Goal: Information Seeking & Learning: Learn about a topic

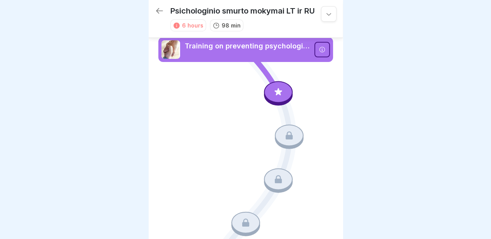
click at [321, 10] on div at bounding box center [329, 14] width 16 height 16
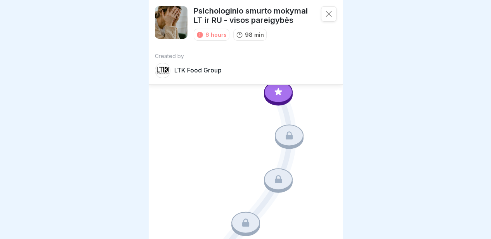
click at [321, 10] on div at bounding box center [329, 14] width 16 height 16
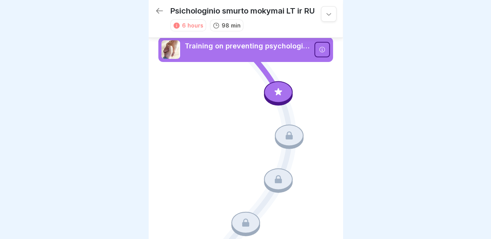
click at [157, 13] on icon at bounding box center [159, 10] width 9 height 9
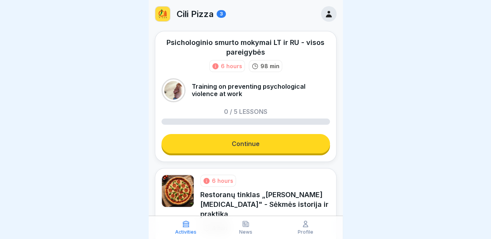
click at [242, 136] on link "Continue" at bounding box center [245, 143] width 168 height 19
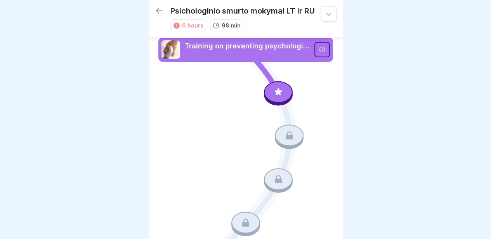
click at [319, 52] on icon at bounding box center [322, 50] width 6 height 6
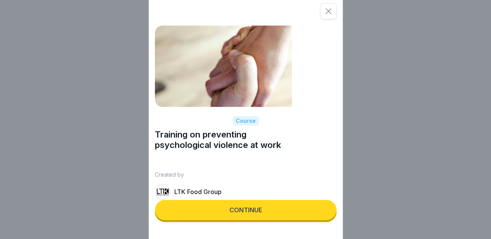
scroll to position [6, 0]
click at [229, 220] on button "Continue" at bounding box center [246, 210] width 182 height 20
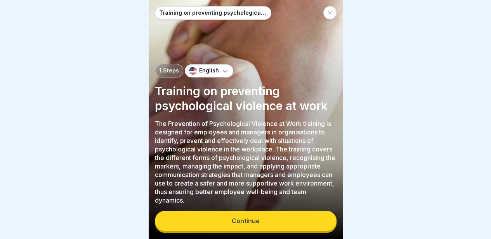
click at [228, 225] on button "Continue" at bounding box center [246, 221] width 182 height 20
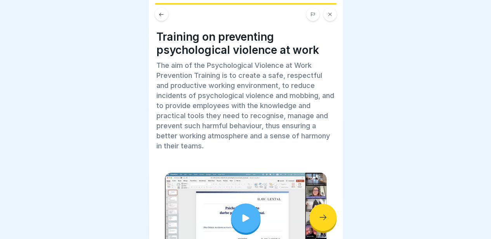
scroll to position [67, 0]
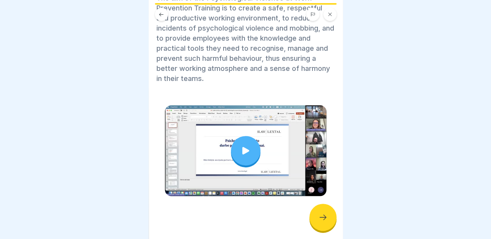
click at [320, 219] on icon at bounding box center [322, 217] width 9 height 9
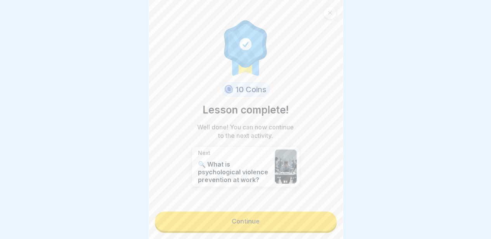
click at [285, 213] on link "Continue" at bounding box center [246, 221] width 182 height 19
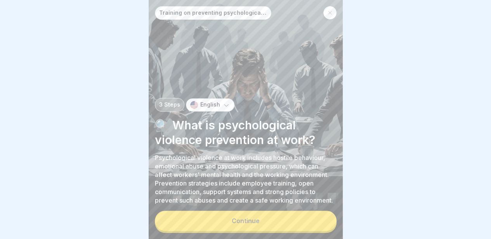
click at [263, 220] on button "Continue" at bounding box center [246, 221] width 182 height 20
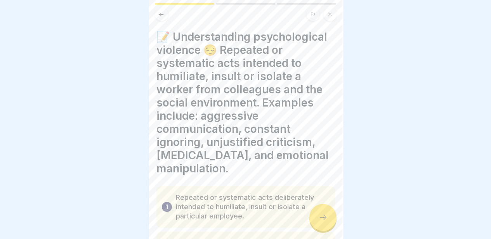
click at [322, 222] on div at bounding box center [322, 217] width 27 height 27
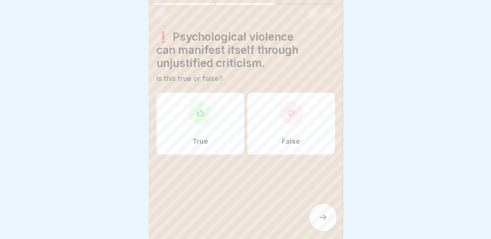
click at [200, 124] on div "True" at bounding box center [200, 124] width 88 height 62
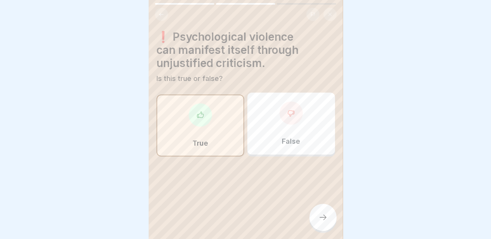
click at [323, 221] on icon at bounding box center [322, 217] width 9 height 9
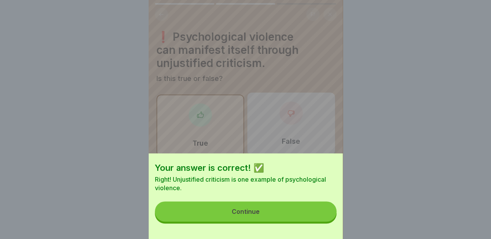
click at [284, 218] on button "Continue" at bounding box center [246, 212] width 182 height 20
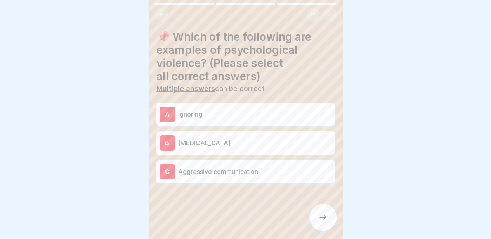
click at [183, 169] on p "Aggressive communication" at bounding box center [255, 171] width 154 height 9
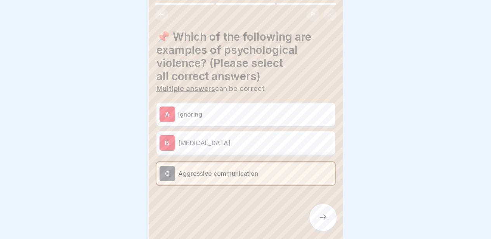
click at [315, 219] on div at bounding box center [322, 217] width 27 height 27
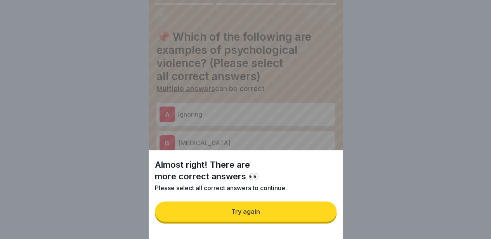
click at [264, 214] on button "Try again" at bounding box center [246, 212] width 182 height 20
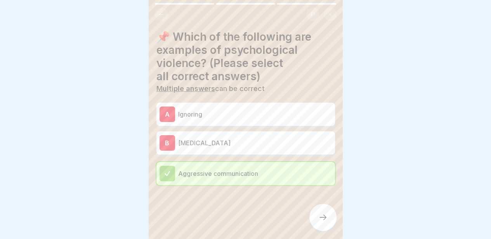
click at [324, 212] on div at bounding box center [322, 217] width 27 height 27
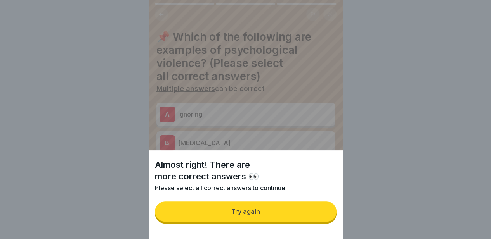
click at [271, 217] on button "Try again" at bounding box center [246, 212] width 182 height 20
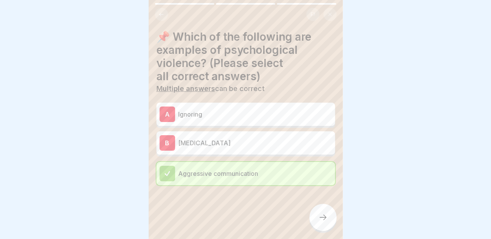
click at [239, 110] on p "Ignoring" at bounding box center [255, 114] width 154 height 9
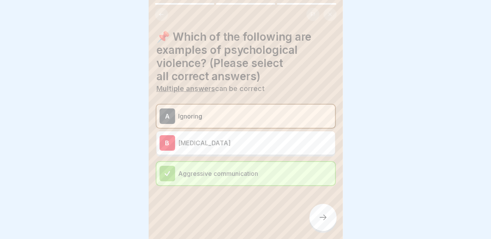
click at [320, 218] on icon at bounding box center [322, 217] width 9 height 9
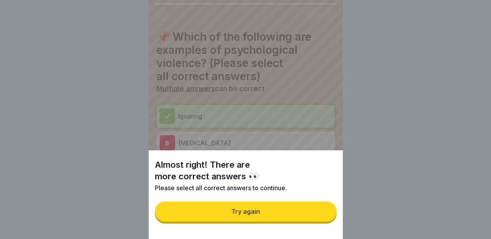
drag, startPoint x: 269, startPoint y: 219, endPoint x: 258, endPoint y: 190, distance: 31.0
click at [268, 218] on button "Try again" at bounding box center [246, 212] width 182 height 20
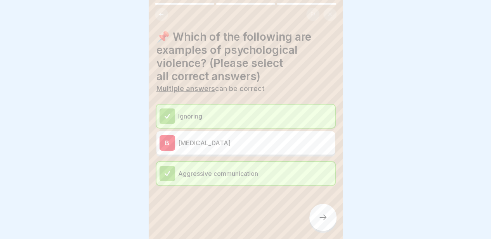
click at [223, 131] on div "B Social isolation" at bounding box center [245, 142] width 178 height 23
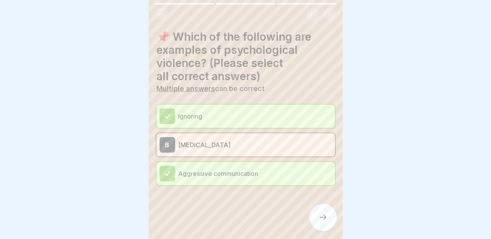
click at [323, 215] on icon at bounding box center [322, 217] width 9 height 9
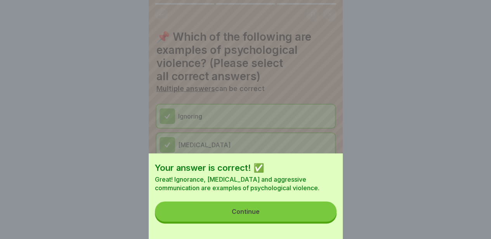
click at [275, 218] on button "Continue" at bounding box center [246, 212] width 182 height 20
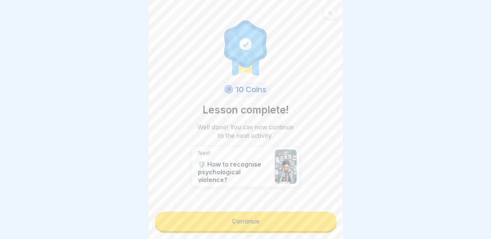
click at [261, 215] on link "Continue" at bounding box center [246, 221] width 182 height 19
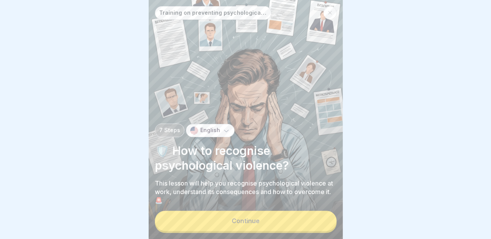
click at [262, 216] on button "Continue" at bounding box center [246, 221] width 182 height 20
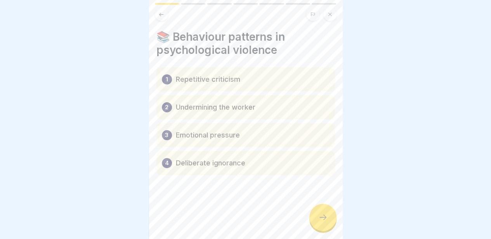
click at [199, 82] on div "1 Repetitive criticism" at bounding box center [245, 79] width 178 height 24
click at [214, 75] on p "Repetitive criticism" at bounding box center [208, 79] width 64 height 9
click at [219, 77] on p "Repetitive criticism" at bounding box center [208, 79] width 64 height 9
click at [326, 221] on icon at bounding box center [322, 217] width 9 height 9
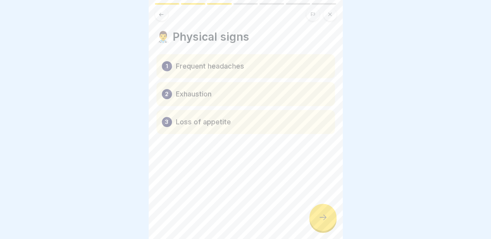
click at [326, 221] on icon at bounding box center [322, 217] width 9 height 9
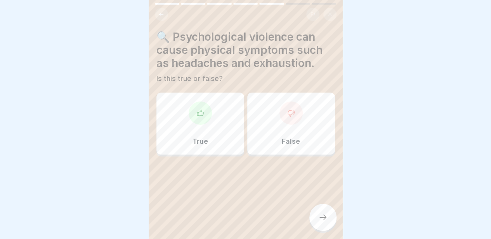
click at [192, 110] on div at bounding box center [199, 113] width 23 height 23
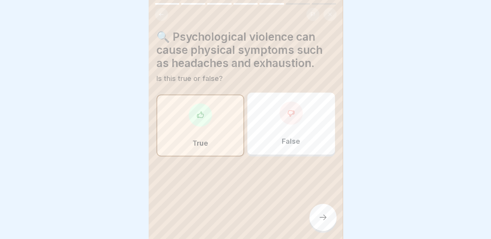
click at [320, 209] on div at bounding box center [322, 217] width 27 height 27
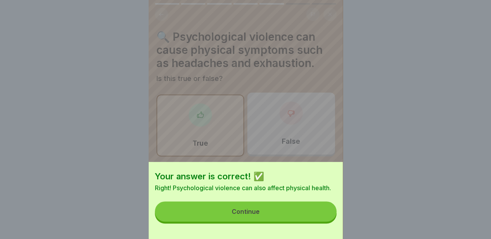
click at [280, 217] on button "Continue" at bounding box center [246, 212] width 182 height 20
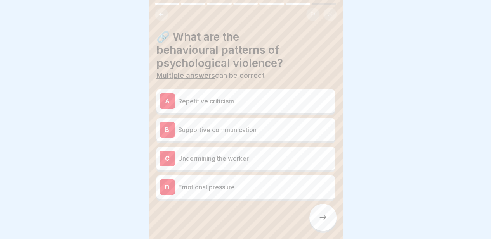
click at [275, 97] on p "Repetitive criticism" at bounding box center [255, 101] width 154 height 9
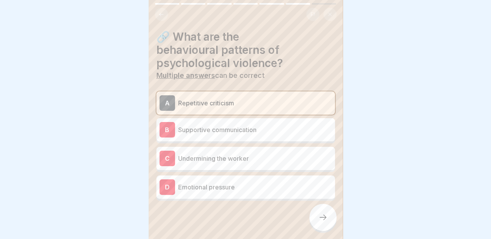
click at [259, 184] on p "Emotional pressure" at bounding box center [255, 187] width 154 height 9
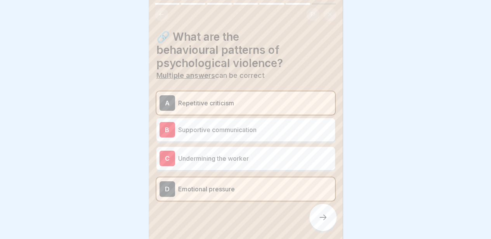
click at [327, 218] on div at bounding box center [322, 217] width 27 height 27
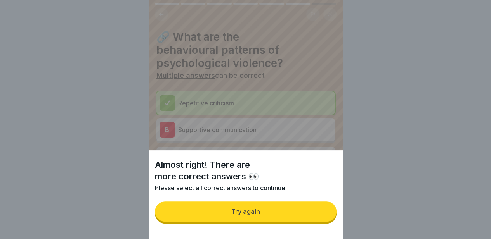
click at [250, 214] on button "Try again" at bounding box center [246, 212] width 182 height 20
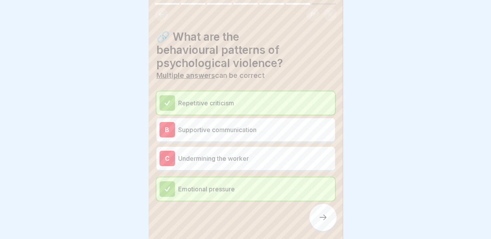
click at [253, 127] on p "Supportive communication" at bounding box center [255, 129] width 154 height 9
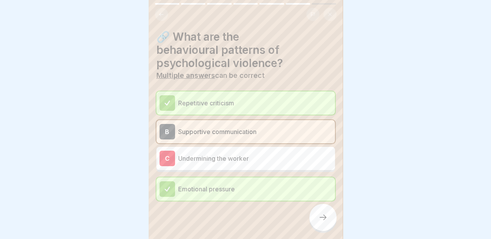
click at [247, 155] on p "Undermining the worker" at bounding box center [255, 158] width 154 height 9
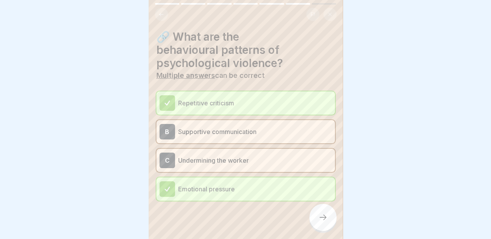
click at [244, 131] on div "B Supportive communication" at bounding box center [245, 132] width 172 height 16
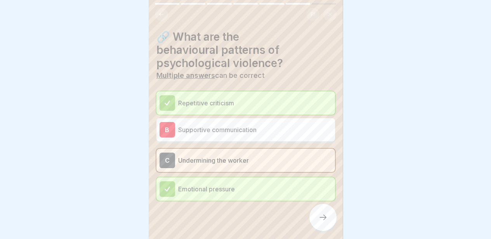
click at [328, 218] on div at bounding box center [322, 217] width 27 height 27
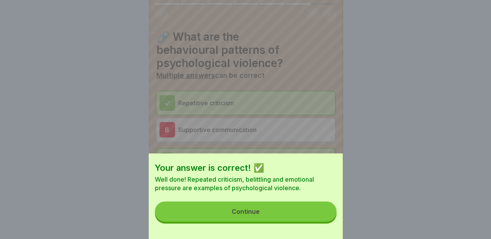
click at [303, 218] on button "Continue" at bounding box center [246, 212] width 182 height 20
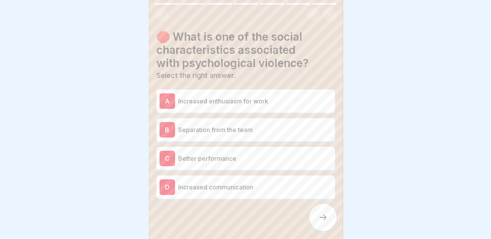
click at [254, 130] on div "B Separation from the team" at bounding box center [245, 130] width 172 height 16
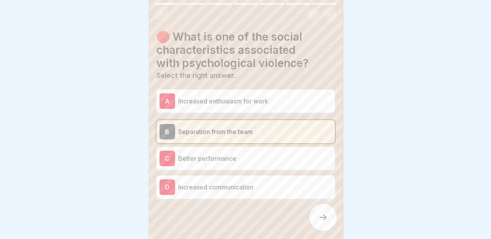
click at [317, 217] on div at bounding box center [322, 217] width 27 height 27
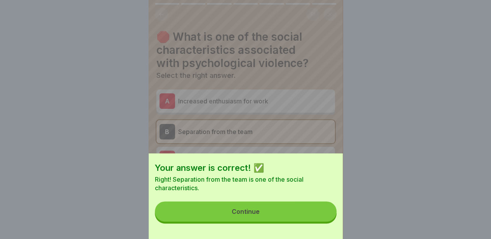
click at [283, 218] on button "Continue" at bounding box center [246, 212] width 182 height 20
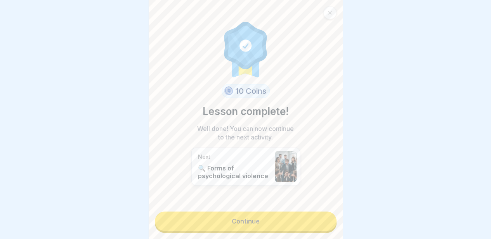
click at [258, 223] on link "Continue" at bounding box center [246, 221] width 182 height 19
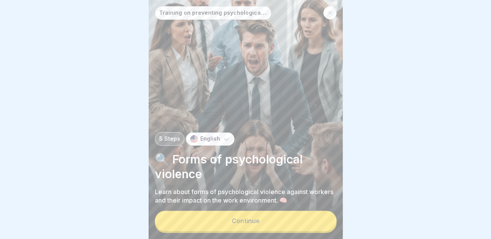
click at [258, 220] on div "Continue" at bounding box center [246, 221] width 28 height 7
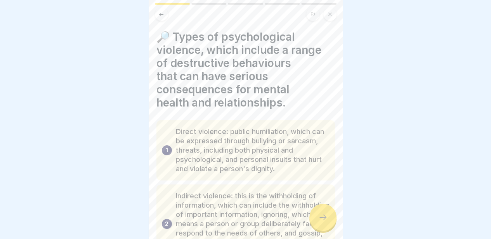
click at [318, 225] on div at bounding box center [322, 217] width 27 height 27
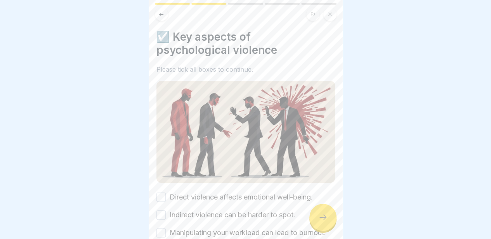
scroll to position [52, 0]
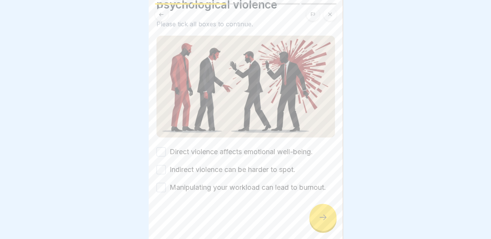
click at [159, 147] on button "Direct violence affects emotional well-being." at bounding box center [160, 151] width 9 height 9
click at [160, 165] on button "Indirect violence can be harder to spot." at bounding box center [160, 169] width 9 height 9
click at [164, 183] on button "Manipulating your workload can lead to burnout." at bounding box center [160, 187] width 9 height 9
click at [154, 175] on div "☑️ Key aspects of psychological violence Please tick all boxes to continue. Dir…" at bounding box center [246, 119] width 194 height 239
click at [162, 183] on button "Manipulating your workload can lead to burnout." at bounding box center [160, 187] width 9 height 9
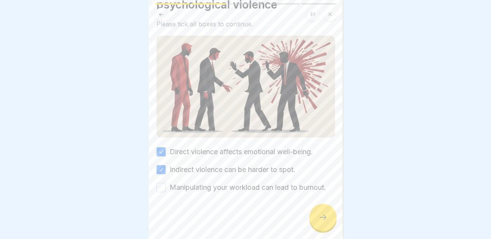
click at [324, 214] on icon at bounding box center [322, 217] width 9 height 9
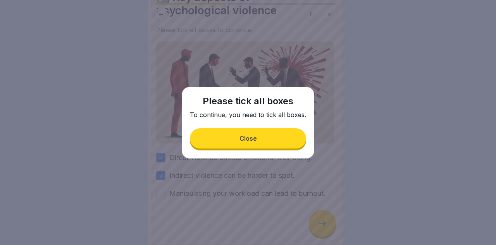
click at [253, 146] on button "Close" at bounding box center [248, 138] width 116 height 20
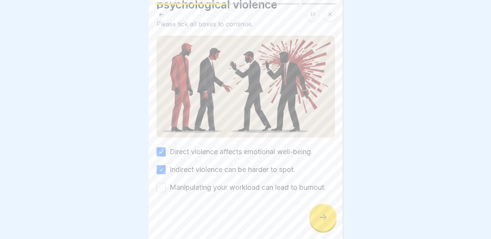
click at [159, 186] on button "Manipulating your workload can lead to burnout." at bounding box center [160, 187] width 9 height 9
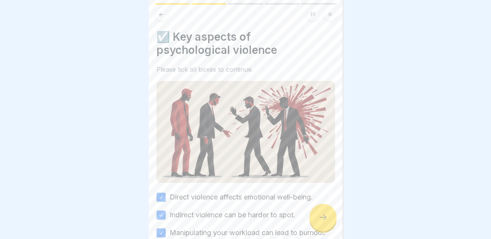
click at [322, 214] on div at bounding box center [322, 217] width 27 height 27
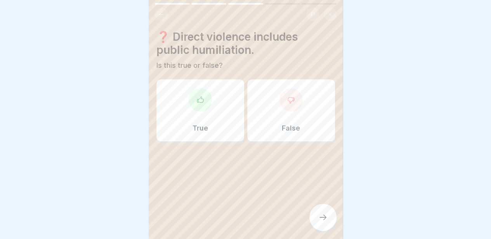
click at [193, 96] on div at bounding box center [199, 99] width 23 height 23
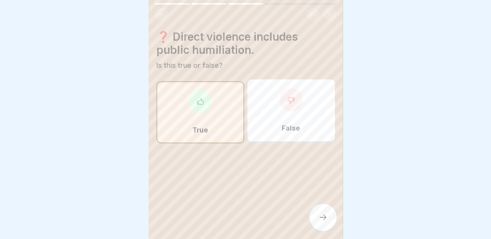
click at [320, 217] on div at bounding box center [322, 217] width 27 height 27
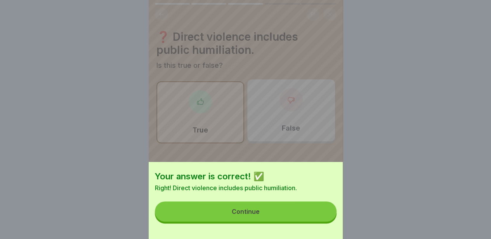
click at [288, 214] on button "Continue" at bounding box center [246, 212] width 182 height 20
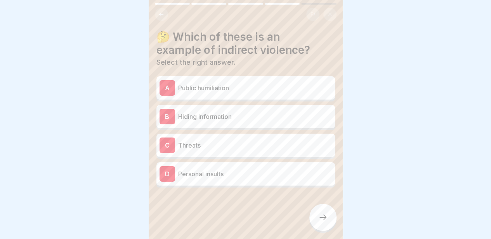
click at [235, 171] on p "Personal insults" at bounding box center [255, 173] width 154 height 9
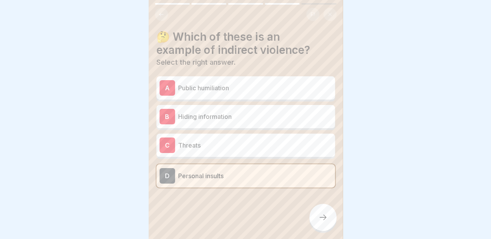
click at [316, 219] on div at bounding box center [322, 217] width 27 height 27
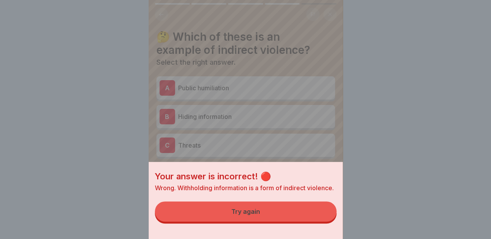
click at [282, 218] on button "Try again" at bounding box center [246, 212] width 182 height 20
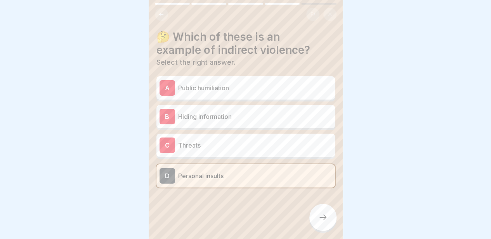
click at [220, 117] on p "Hiding information" at bounding box center [255, 116] width 154 height 9
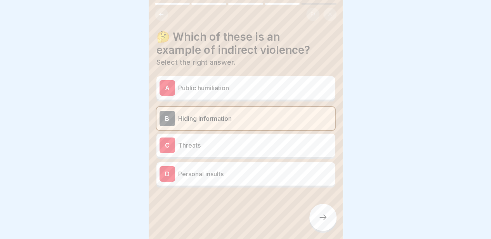
click at [237, 149] on div "C Threats" at bounding box center [245, 146] width 172 height 16
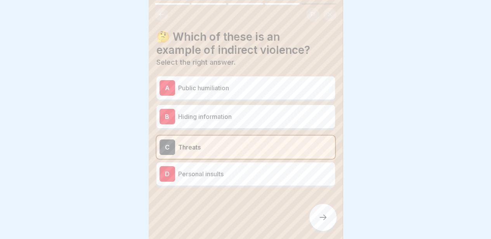
click at [321, 214] on div at bounding box center [322, 217] width 27 height 27
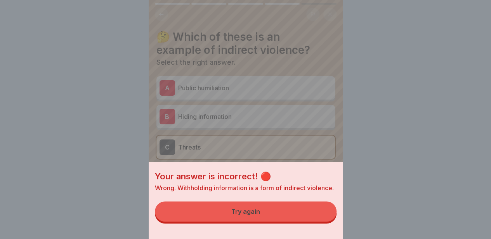
click at [294, 214] on button "Try again" at bounding box center [246, 212] width 182 height 20
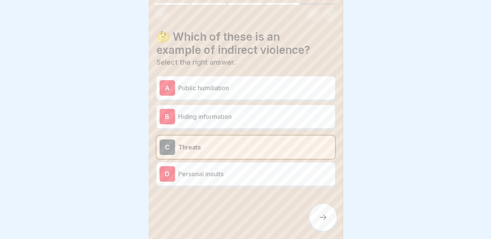
click at [260, 125] on div "B Hiding information" at bounding box center [245, 116] width 178 height 23
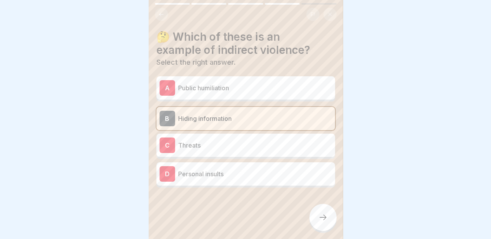
click at [321, 220] on icon at bounding box center [322, 217] width 9 height 9
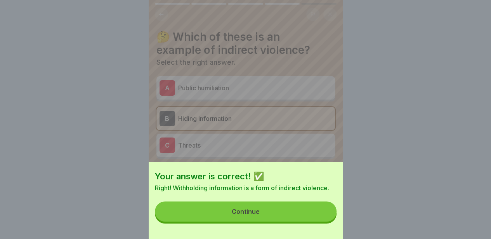
click at [297, 218] on button "Continue" at bounding box center [246, 212] width 182 height 20
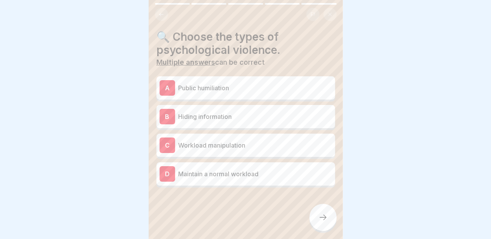
click at [225, 127] on div "B Hiding information" at bounding box center [245, 116] width 178 height 23
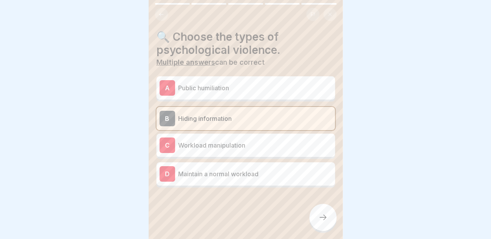
click at [317, 213] on div at bounding box center [322, 217] width 27 height 27
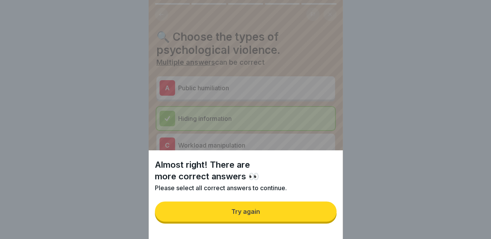
click at [265, 214] on button "Try again" at bounding box center [246, 212] width 182 height 20
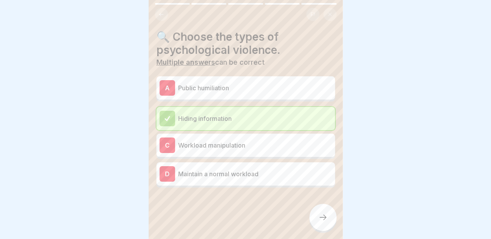
click at [232, 91] on p "Public humiliation" at bounding box center [255, 87] width 154 height 9
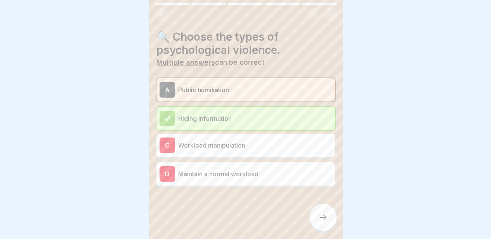
click at [320, 222] on icon at bounding box center [322, 217] width 9 height 9
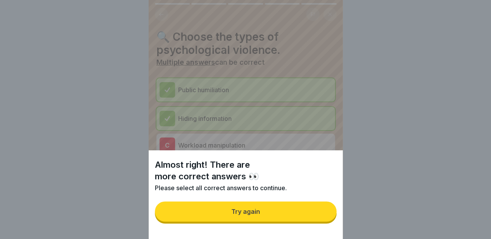
click at [251, 222] on button "Try again" at bounding box center [246, 212] width 182 height 20
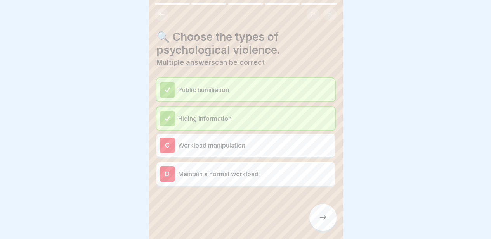
click at [224, 143] on p "Workload manipulation" at bounding box center [255, 145] width 154 height 9
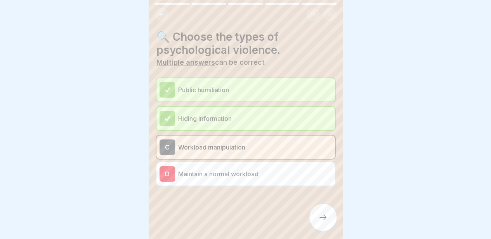
click at [329, 225] on div at bounding box center [322, 217] width 27 height 27
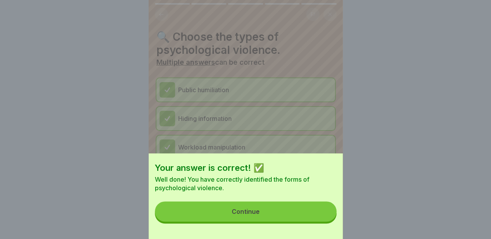
click at [285, 217] on button "Continue" at bounding box center [246, 212] width 182 height 20
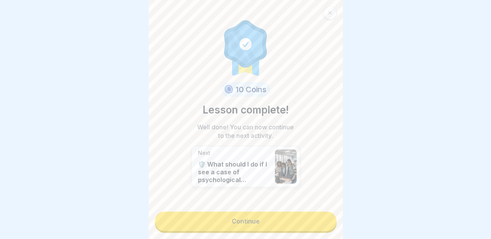
click at [257, 219] on link "Continue" at bounding box center [246, 221] width 182 height 19
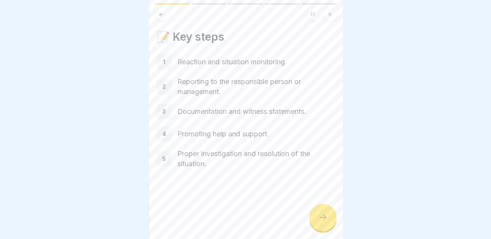
click at [316, 218] on div at bounding box center [322, 217] width 27 height 27
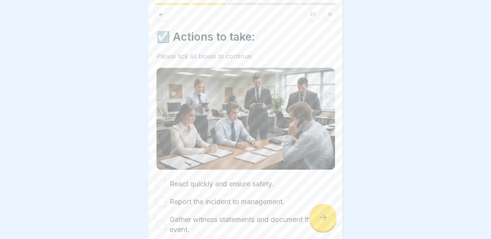
click at [316, 218] on div at bounding box center [322, 217] width 27 height 27
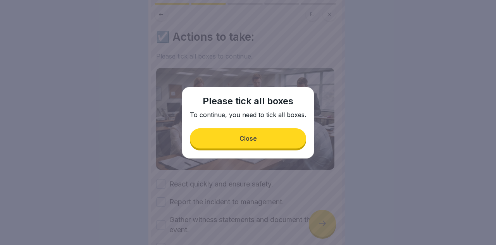
click at [242, 140] on div "Close" at bounding box center [248, 138] width 17 height 7
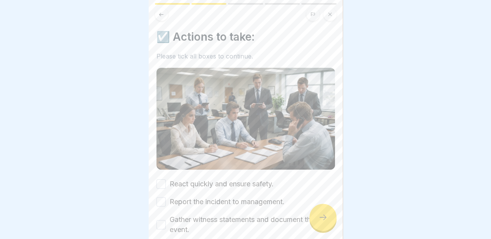
click at [164, 182] on button "React quickly and ensure safety." at bounding box center [160, 184] width 9 height 9
click at [164, 197] on button "Report the incident to management." at bounding box center [160, 201] width 9 height 9
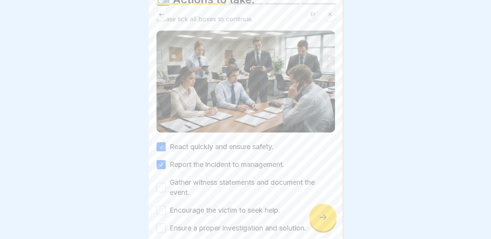
click at [159, 191] on div "Gather witness statements and document the event." at bounding box center [245, 188] width 178 height 20
click at [160, 186] on button "Gather witness statements and document the event." at bounding box center [160, 187] width 9 height 9
click at [162, 206] on button "Encourage the victim to seek help." at bounding box center [160, 210] width 9 height 9
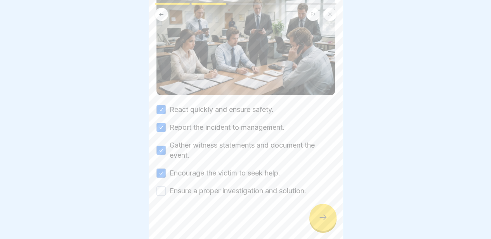
click at [163, 184] on div "React quickly and ensure safety. Report the incident to management. Gather witn…" at bounding box center [245, 151] width 178 height 92
click at [161, 188] on button "Ensure a proper investigation and solution." at bounding box center [160, 191] width 9 height 9
click at [326, 219] on icon at bounding box center [322, 217] width 9 height 9
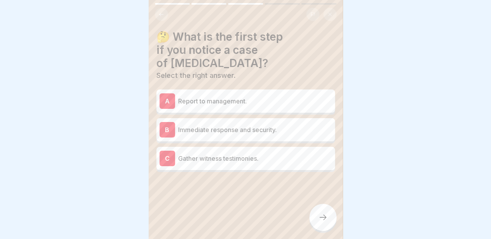
click at [224, 103] on p "Report to management." at bounding box center [255, 101] width 154 height 9
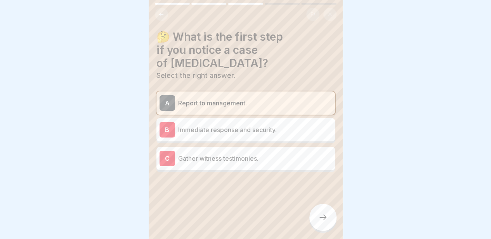
click at [329, 228] on div at bounding box center [322, 217] width 27 height 27
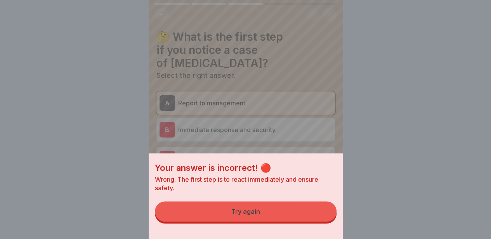
click at [274, 217] on button "Try again" at bounding box center [246, 212] width 182 height 20
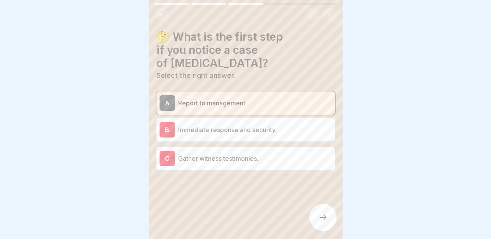
click at [206, 163] on div "C Gather witness testimonies." at bounding box center [245, 159] width 172 height 16
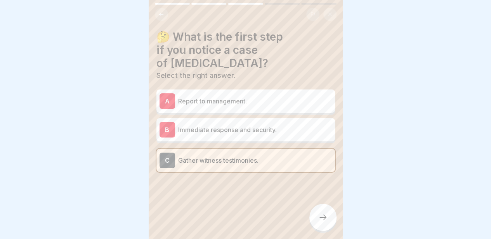
click at [319, 220] on icon at bounding box center [322, 217] width 9 height 9
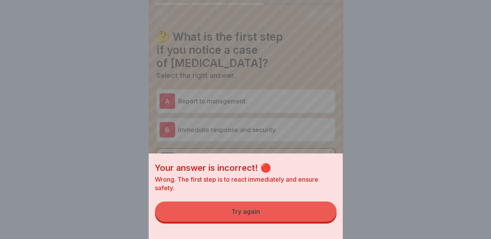
click at [257, 215] on div "Try again" at bounding box center [245, 211] width 29 height 7
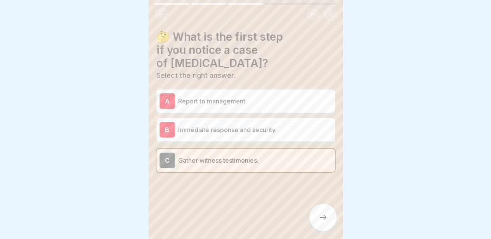
click at [239, 128] on p "Immediate response and security." at bounding box center [255, 129] width 154 height 9
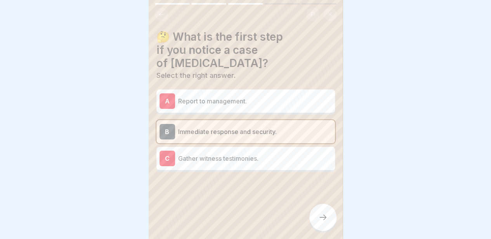
click at [316, 224] on div at bounding box center [322, 217] width 27 height 27
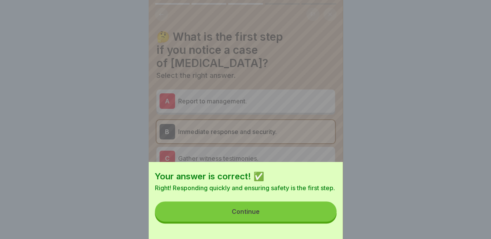
click at [274, 218] on button "Continue" at bounding box center [246, 212] width 182 height 20
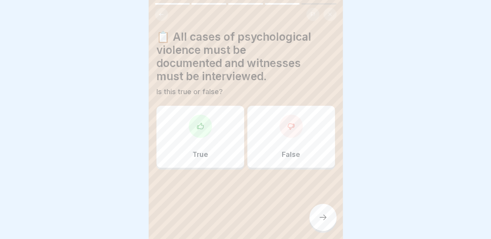
click at [213, 150] on div "True" at bounding box center [200, 137] width 88 height 62
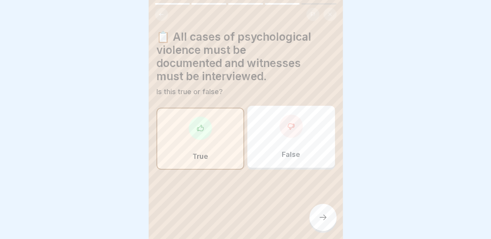
click at [330, 221] on div at bounding box center [322, 217] width 27 height 27
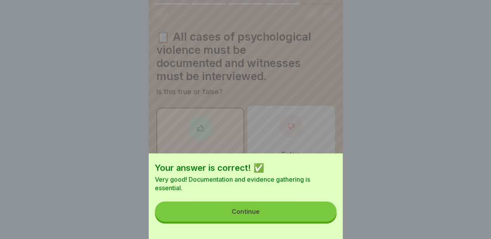
click at [271, 214] on button "Continue" at bounding box center [246, 212] width 182 height 20
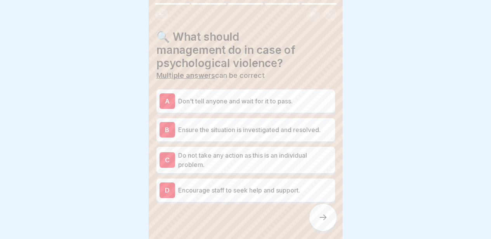
click at [232, 121] on div "B Ensure the situation is investigated and resolved." at bounding box center [245, 129] width 178 height 23
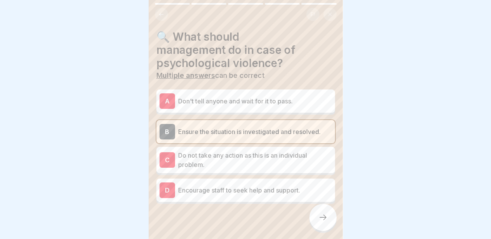
click at [322, 222] on icon at bounding box center [322, 217] width 9 height 9
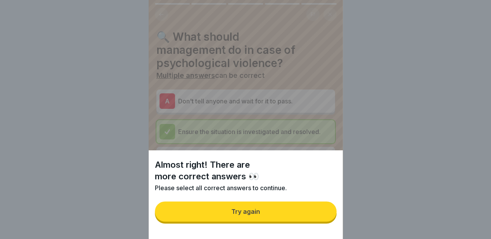
click at [274, 219] on button "Try again" at bounding box center [246, 212] width 182 height 20
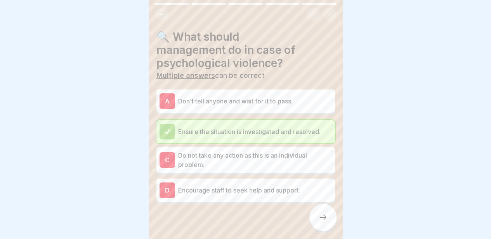
click at [242, 109] on div "A Don't tell anyone and wait for it to pass." at bounding box center [245, 101] width 172 height 16
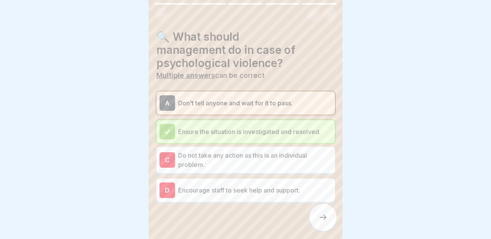
click at [319, 218] on div at bounding box center [322, 217] width 27 height 27
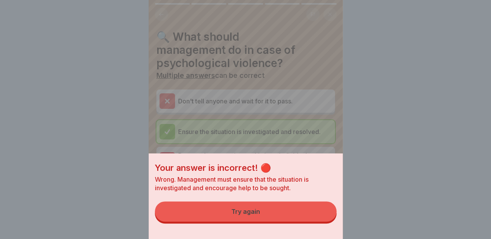
click at [293, 220] on button "Try again" at bounding box center [246, 212] width 182 height 20
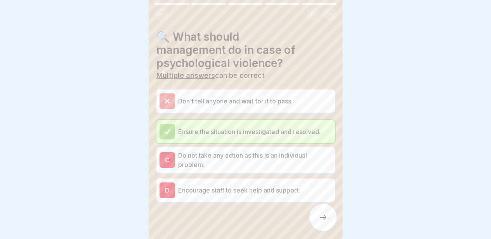
click at [224, 161] on p "Do not take any action as this is an individual problem." at bounding box center [255, 160] width 154 height 19
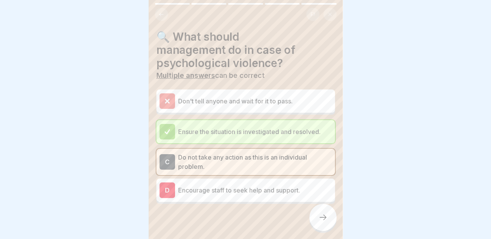
click at [322, 231] on div at bounding box center [322, 217] width 27 height 27
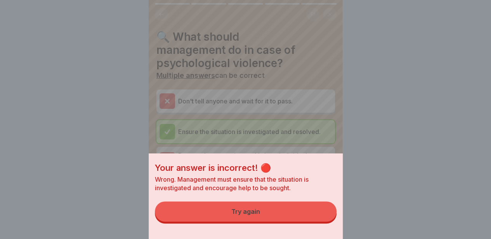
click at [289, 230] on div "Your answer is incorrect! 🔴 Wrong. Management must ensure that the situation is…" at bounding box center [246, 197] width 194 height 86
click at [284, 222] on button "Try again" at bounding box center [246, 212] width 182 height 20
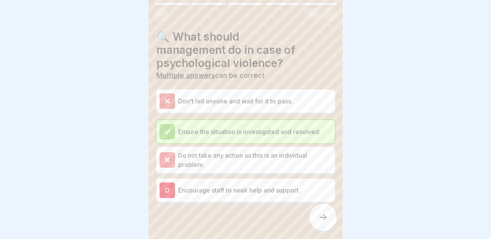
click at [247, 184] on div "D Encourage staff to seek help and support." at bounding box center [245, 191] width 172 height 16
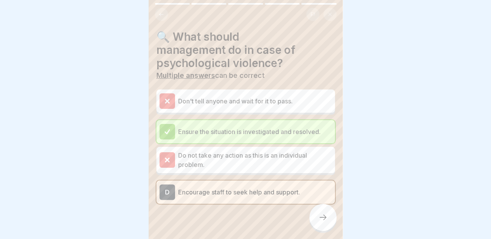
click at [314, 221] on div at bounding box center [322, 217] width 27 height 27
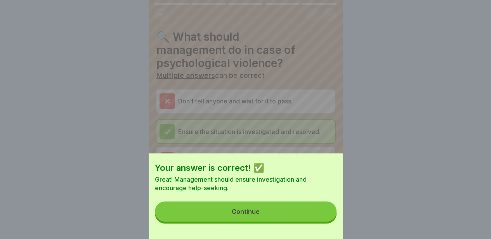
click at [294, 220] on button "Continue" at bounding box center [246, 212] width 182 height 20
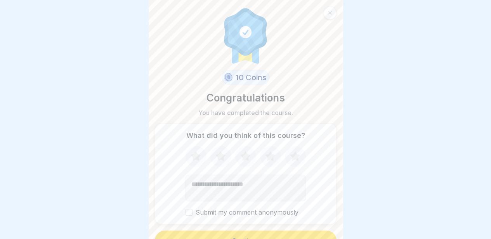
scroll to position [13, 0]
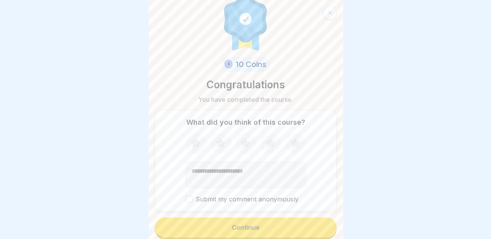
click at [253, 227] on div "Continue" at bounding box center [246, 227] width 28 height 7
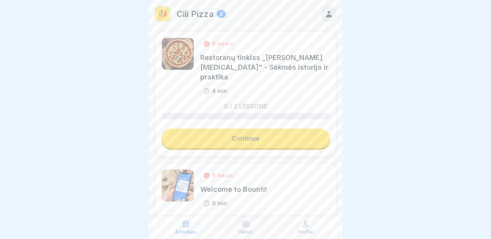
click at [235, 131] on link "Continue" at bounding box center [245, 138] width 168 height 19
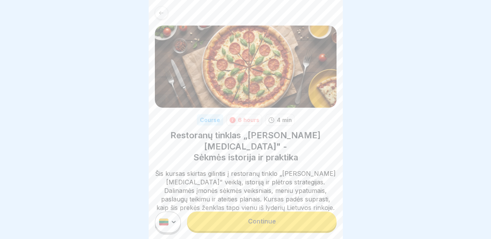
scroll to position [135, 0]
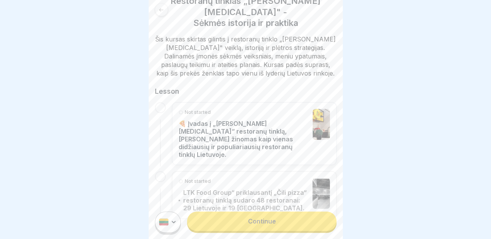
click at [165, 228] on html "Course 6 hours 4 min Restoranų tinklas „Čili pica" - Sėkmės istorija ir praktik…" at bounding box center [245, 119] width 491 height 239
click at [284, 210] on html "Course 6 hours 4 min Restoranų tinklas „Čili pica" - Sėkmės istorija ir praktik…" at bounding box center [245, 119] width 491 height 239
click at [251, 229] on link "Continue" at bounding box center [261, 221] width 149 height 19
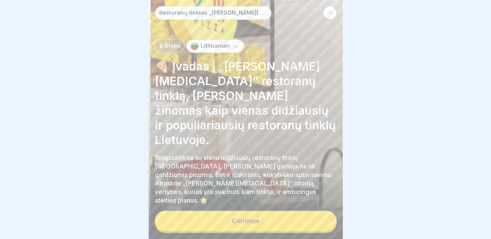
scroll to position [6, 0]
click at [232, 50] on icon at bounding box center [236, 46] width 8 height 8
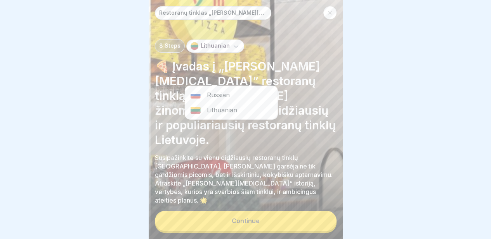
click at [232, 50] on icon at bounding box center [236, 46] width 8 height 8
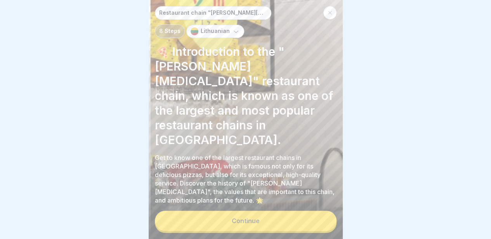
click at [290, 118] on font "🍕 Introduction to the "Čili [MEDICAL_DATA]" restaurant chain, which is known as…" at bounding box center [244, 96] width 178 height 102
click at [227, 213] on button "Continue" at bounding box center [246, 221] width 182 height 20
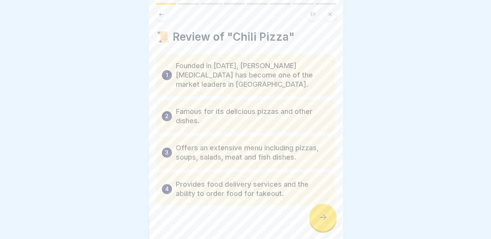
click at [328, 214] on div at bounding box center [322, 217] width 27 height 27
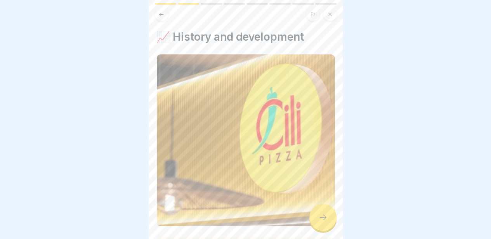
click at [328, 214] on div at bounding box center [322, 217] width 27 height 27
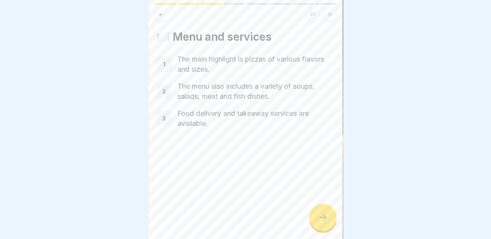
click at [328, 214] on div at bounding box center [322, 217] width 27 height 27
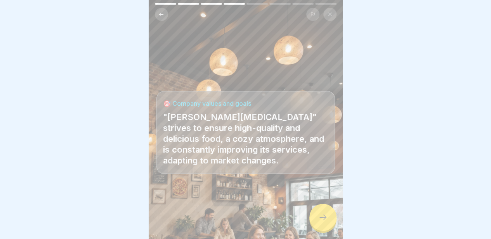
click at [328, 214] on div at bounding box center [322, 217] width 27 height 27
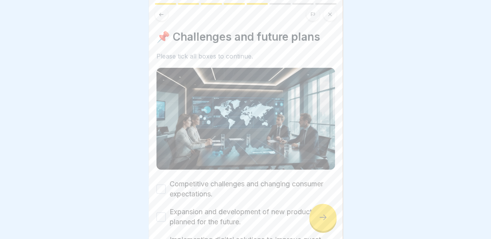
click at [328, 214] on div at bounding box center [322, 217] width 27 height 27
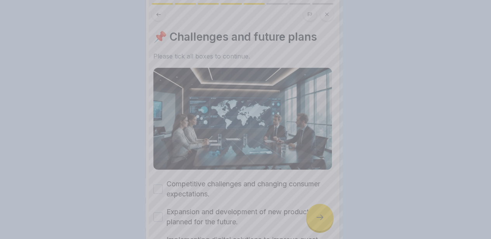
scroll to position [0, 0]
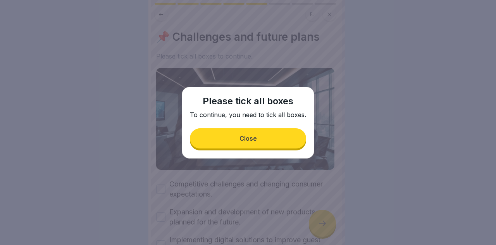
click at [239, 133] on button "Close" at bounding box center [248, 138] width 116 height 20
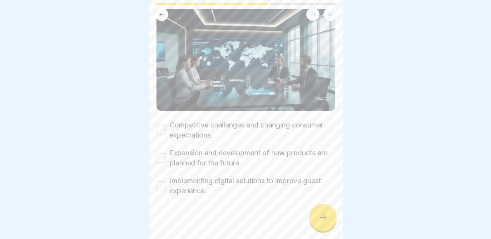
scroll to position [59, 0]
click at [167, 125] on div "Competitive challenges and changing consumer expectations." at bounding box center [245, 130] width 178 height 20
click at [160, 156] on button "Expansion and development of new products are planned for the future." at bounding box center [160, 158] width 9 height 9
click at [164, 128] on button "Competitive challenges and changing consumer expectations." at bounding box center [160, 130] width 9 height 9
click at [161, 185] on button "Implementing digital solutions to improve guest experience." at bounding box center [160, 186] width 9 height 9
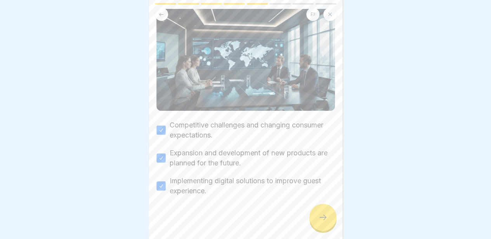
click at [324, 221] on icon at bounding box center [322, 217] width 9 height 9
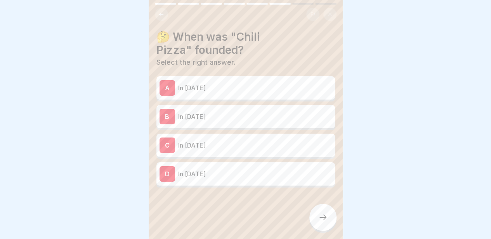
click at [211, 85] on p "In [DATE]" at bounding box center [255, 87] width 154 height 9
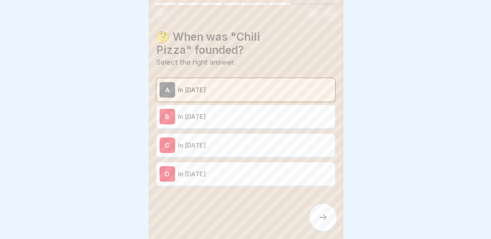
click at [330, 222] on div at bounding box center [322, 217] width 27 height 27
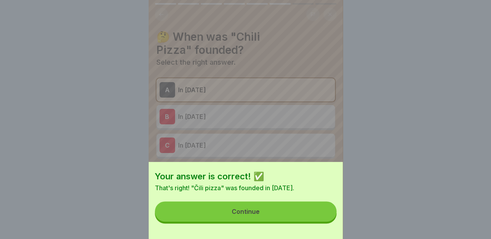
click at [278, 222] on button "Continue" at bounding box center [246, 212] width 182 height 20
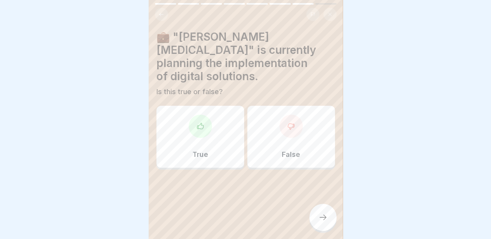
click at [202, 115] on div at bounding box center [199, 126] width 23 height 23
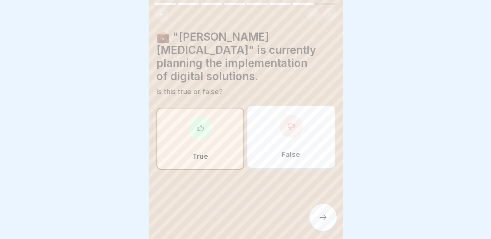
click at [316, 210] on div "💼 "Čili pica" is currently planning the implementation of digital solutions. Is…" at bounding box center [246, 119] width 194 height 239
click at [318, 212] on div at bounding box center [322, 217] width 27 height 27
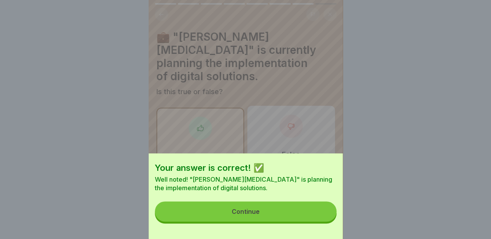
click at [280, 218] on button "Continue" at bounding box center [246, 212] width 182 height 20
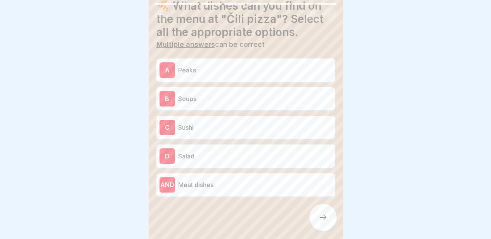
scroll to position [36, 0]
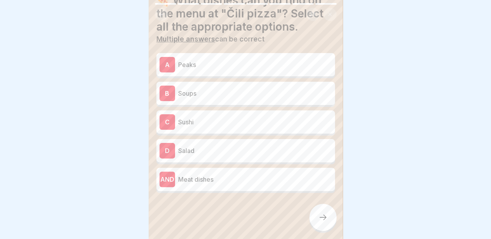
click at [230, 152] on p "Salad" at bounding box center [255, 150] width 154 height 9
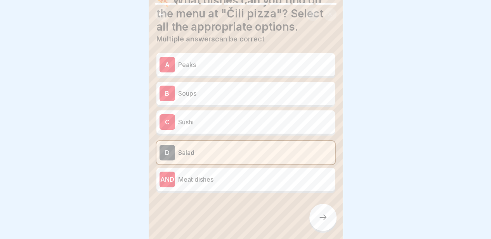
click at [325, 222] on icon at bounding box center [322, 217] width 9 height 9
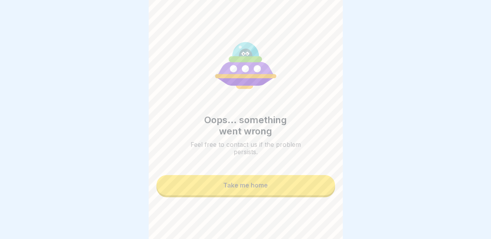
click at [255, 188] on div "Take me home" at bounding box center [245, 185] width 45 height 7
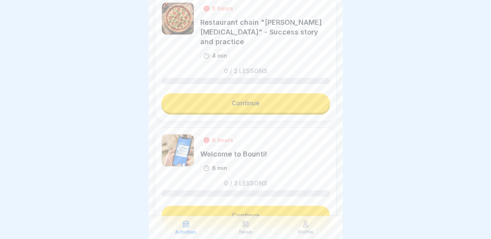
scroll to position [35, 0]
click at [253, 93] on link "Continue" at bounding box center [245, 102] width 168 height 19
click at [252, 99] on font "Continue" at bounding box center [246, 103] width 28 height 8
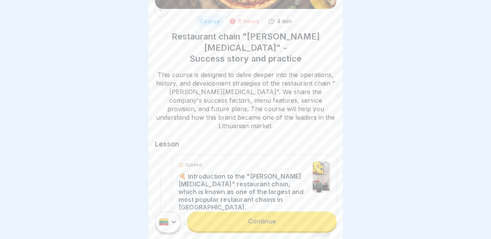
scroll to position [151, 0]
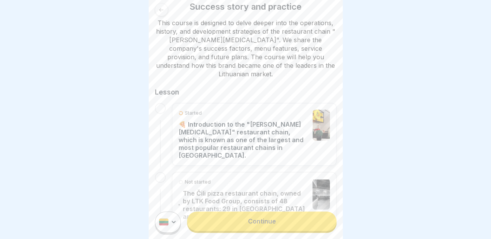
click at [251, 225] on font "Continue" at bounding box center [261, 222] width 28 height 8
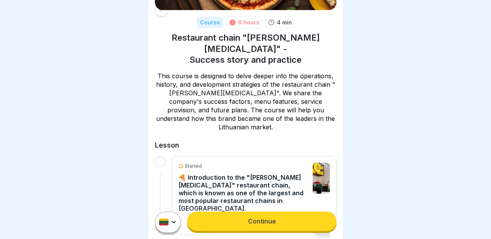
scroll to position [151, 0]
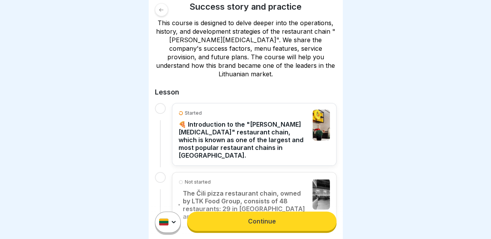
click at [222, 139] on div "Started 🍕 Introduction to the "Čili pica" restaurant chain, which is known as o…" at bounding box center [246, 165] width 182 height 124
click at [219, 127] on font "🍕 Introduction to the "Čili [MEDICAL_DATA]" restaurant chain, which is known as…" at bounding box center [240, 140] width 125 height 39
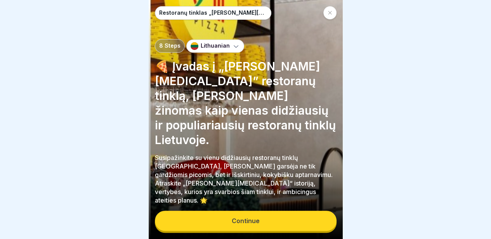
click at [219, 127] on p "🍕 Įvadas į „Čili [MEDICAL_DATA]” restoranų tinklą, kuris yra žinomas kaip viena…" at bounding box center [246, 103] width 182 height 88
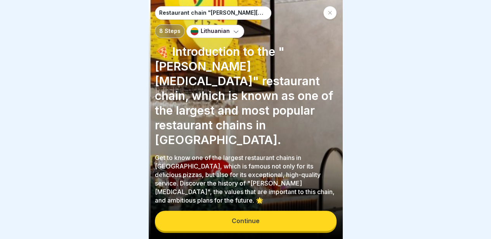
scroll to position [6, 0]
click at [225, 228] on button "Continue" at bounding box center [246, 221] width 182 height 20
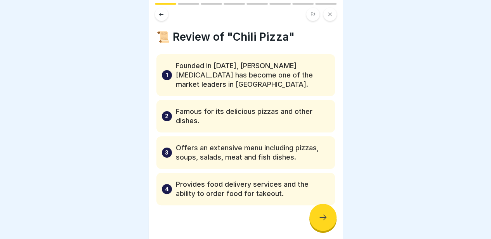
click at [309, 217] on div "Restaurant chain "Čili pica" - Success story and practice 8 Steps Lithuanian 🍕 …" at bounding box center [246, 119] width 194 height 239
click at [314, 217] on div at bounding box center [322, 217] width 27 height 27
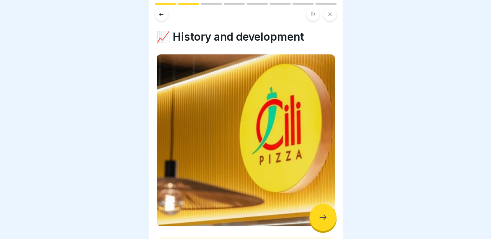
click at [315, 217] on div at bounding box center [322, 217] width 27 height 27
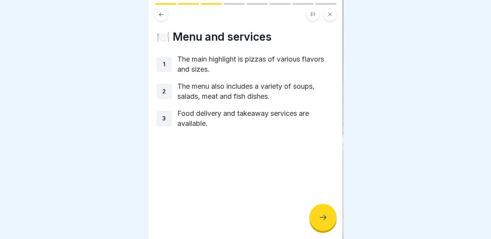
click at [315, 217] on div at bounding box center [322, 217] width 27 height 27
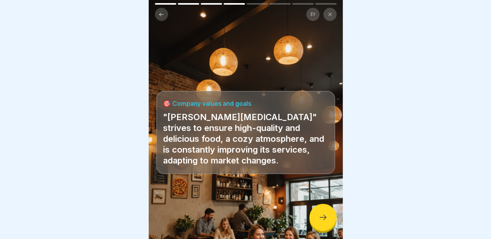
click at [315, 217] on div at bounding box center [322, 217] width 27 height 27
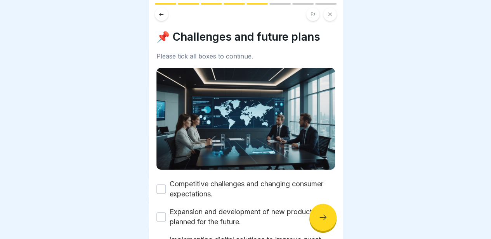
click at [315, 217] on div at bounding box center [322, 217] width 27 height 27
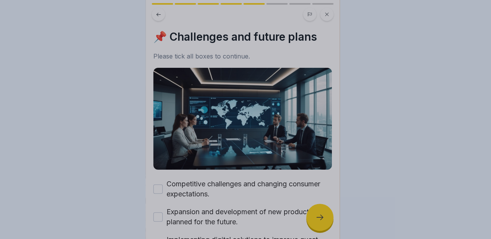
scroll to position [0, 0]
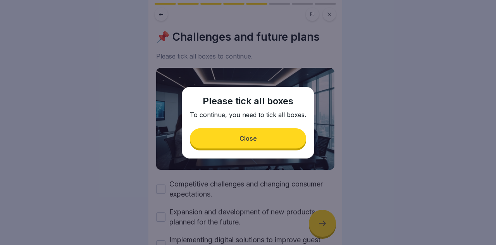
click at [208, 142] on button "Close" at bounding box center [248, 138] width 116 height 20
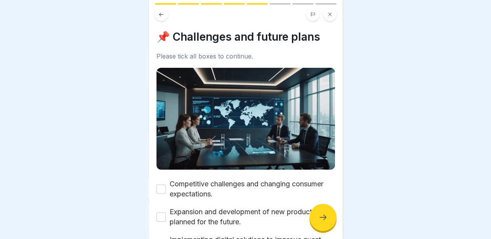
click at [161, 187] on button "Competitive challenges and changing consumer expectations." at bounding box center [160, 189] width 9 height 9
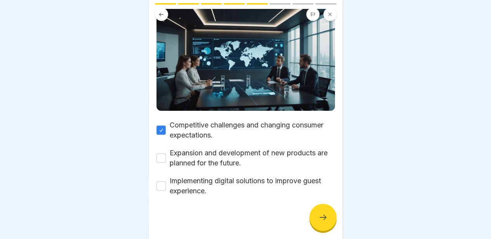
scroll to position [59, 0]
click at [162, 154] on button "Expansion and development of new products are planned for the future." at bounding box center [160, 158] width 9 height 9
click at [165, 190] on div "Implementing digital solutions to improve guest experience." at bounding box center [245, 186] width 178 height 20
click at [161, 183] on button "Implementing digital solutions to improve guest experience." at bounding box center [160, 186] width 9 height 9
click at [313, 217] on div at bounding box center [322, 217] width 27 height 27
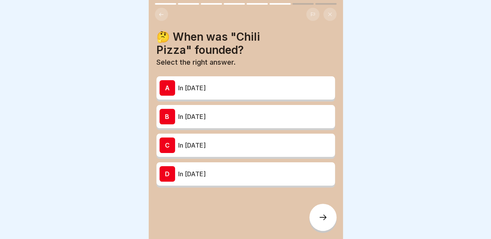
click at [217, 97] on div "A In 1997" at bounding box center [245, 87] width 178 height 23
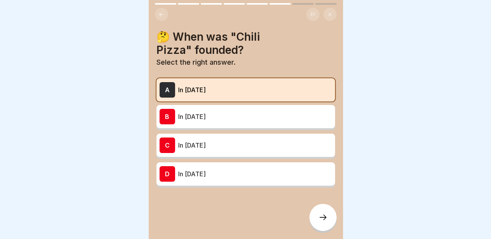
click at [331, 222] on div at bounding box center [322, 217] width 27 height 27
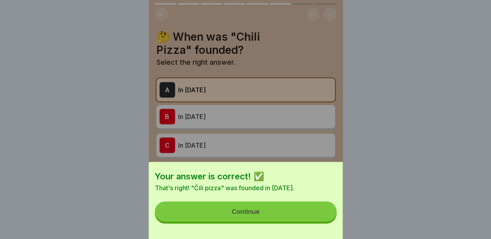
click at [291, 220] on button "Continue" at bounding box center [246, 212] width 182 height 20
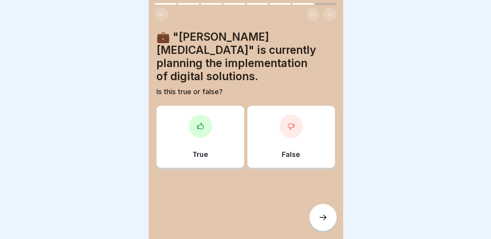
click at [202, 120] on div at bounding box center [199, 126] width 23 height 23
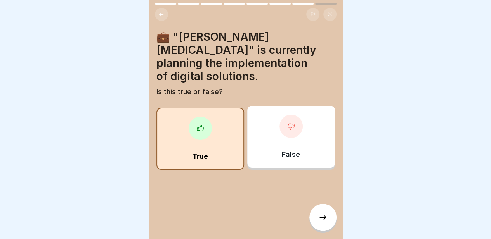
click at [316, 215] on div at bounding box center [322, 217] width 27 height 27
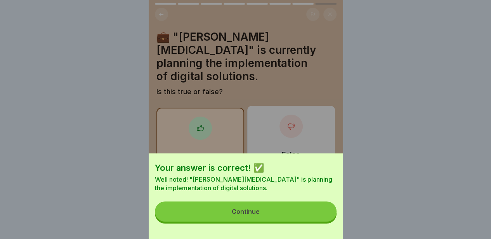
click at [264, 218] on button "Continue" at bounding box center [246, 212] width 182 height 20
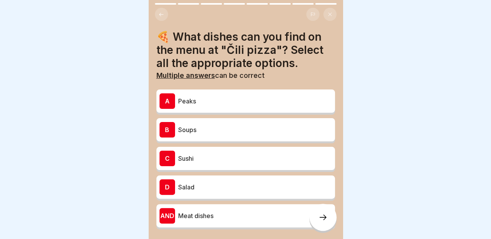
click at [202, 191] on p "Salad" at bounding box center [255, 187] width 154 height 9
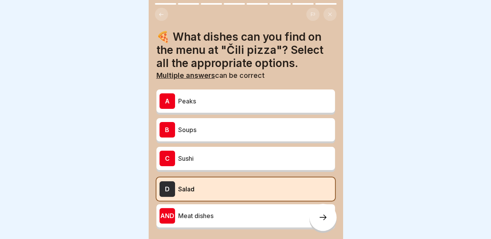
click at [200, 218] on font "Meat dishes" at bounding box center [195, 216] width 35 height 8
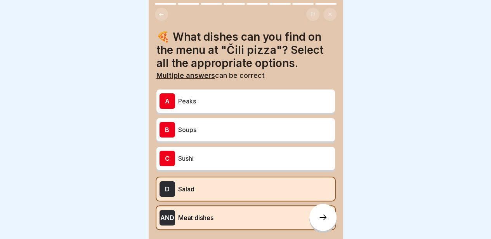
click at [192, 128] on font "Soups" at bounding box center [187, 130] width 18 height 8
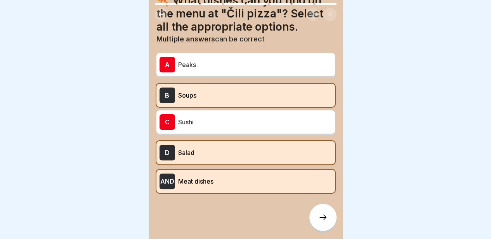
scroll to position [6, 0]
click at [327, 216] on icon at bounding box center [322, 217] width 9 height 9
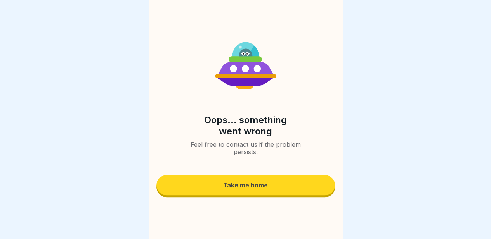
click at [221, 179] on button "Take me home" at bounding box center [245, 185] width 178 height 20
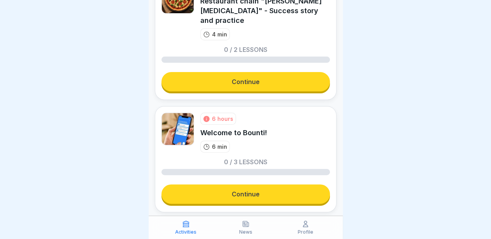
scroll to position [62, 0]
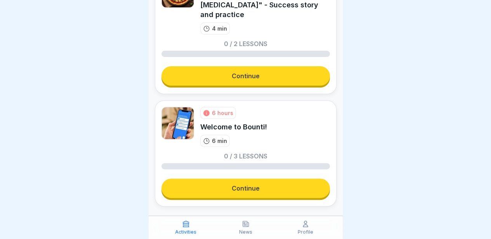
click at [225, 179] on link "Continue" at bounding box center [245, 188] width 168 height 19
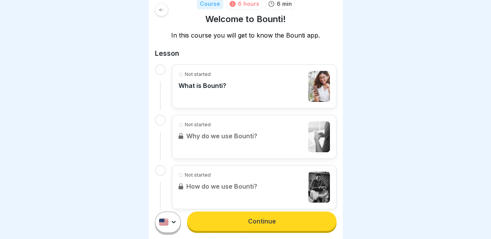
scroll to position [126, 0]
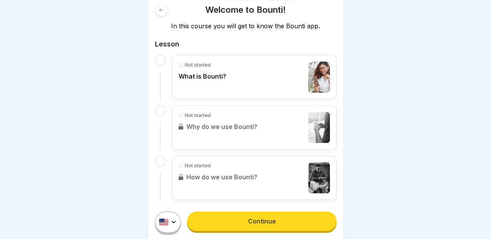
click at [219, 74] on p "What is Bounti?" at bounding box center [202, 77] width 48 height 8
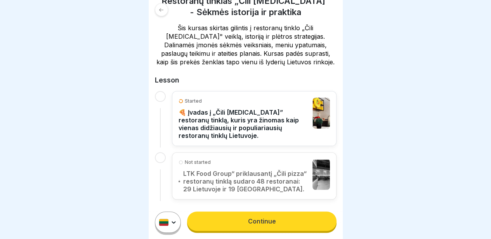
scroll to position [6, 0]
click at [233, 218] on link "Continue" at bounding box center [261, 221] width 149 height 19
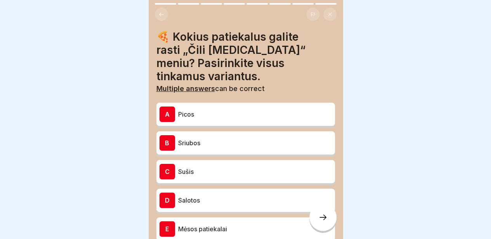
click at [213, 110] on p "Picos" at bounding box center [255, 114] width 154 height 9
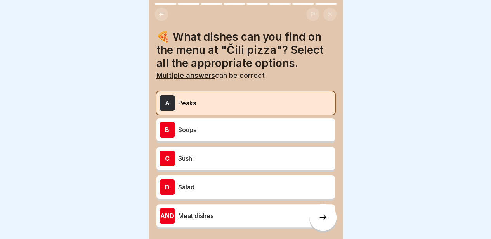
click at [82, 132] on div at bounding box center [245, 119] width 491 height 239
click at [199, 131] on p "Soups" at bounding box center [255, 129] width 154 height 9
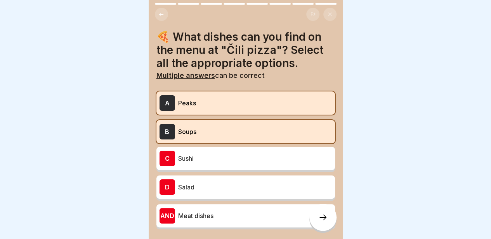
click at [190, 97] on div "A Peaks" at bounding box center [245, 103] width 172 height 16
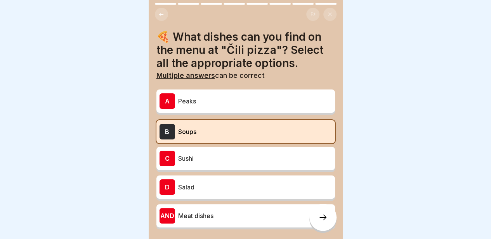
click at [193, 165] on div "C Sushi" at bounding box center [245, 159] width 172 height 16
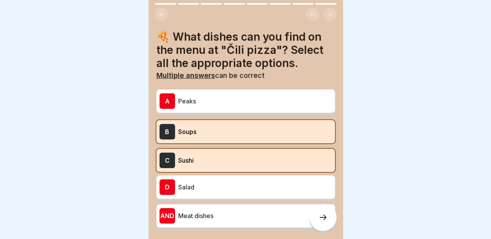
click at [192, 161] on font "Sushi" at bounding box center [186, 161] width 16 height 8
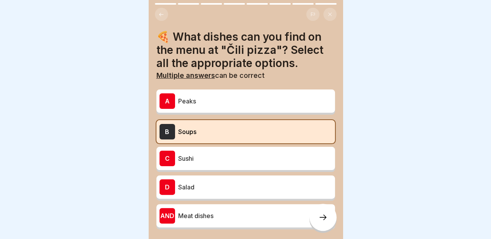
click at [194, 190] on font "Salad" at bounding box center [186, 187] width 16 height 8
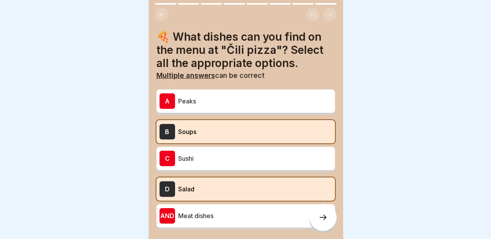
click at [192, 206] on div "AND Meat dishes" at bounding box center [245, 215] width 178 height 23
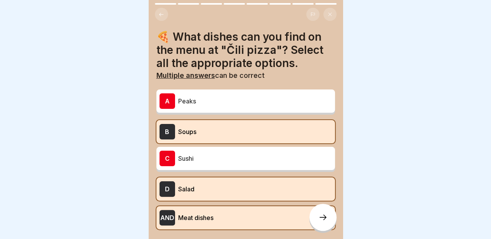
click at [322, 219] on div at bounding box center [322, 217] width 27 height 27
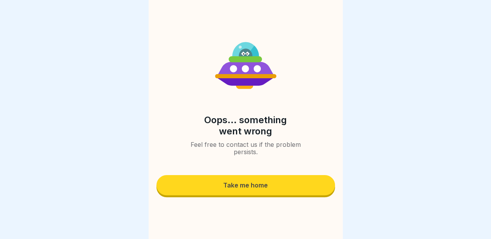
click at [264, 186] on div "Take me home" at bounding box center [245, 185] width 45 height 7
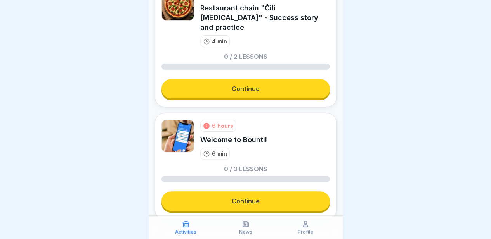
scroll to position [36, 0]
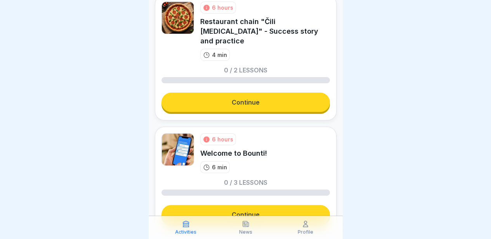
click at [194, 205] on link "Continue" at bounding box center [245, 214] width 168 height 19
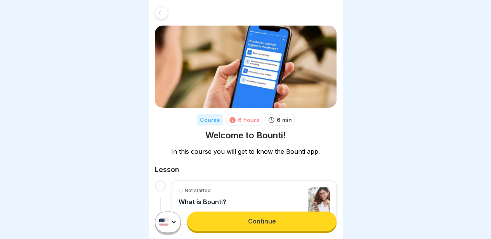
scroll to position [126, 0]
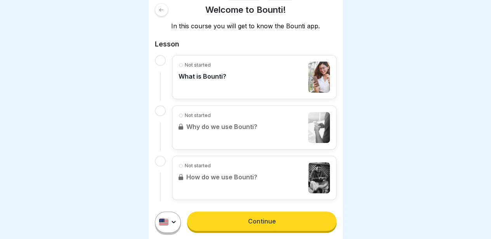
click at [236, 228] on link "Continue" at bounding box center [261, 221] width 149 height 19
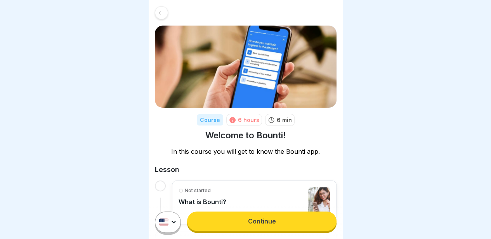
drag, startPoint x: 207, startPoint y: 115, endPoint x: 179, endPoint y: 97, distance: 33.0
click at [179, 97] on div "Course 6 hours 6 min Welcome to Bounti! In this course you will get to know the…" at bounding box center [246, 166] width 194 height 332
